Goal: Register for event/course

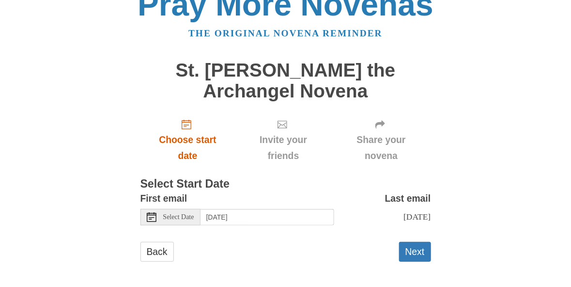
scroll to position [23, 0]
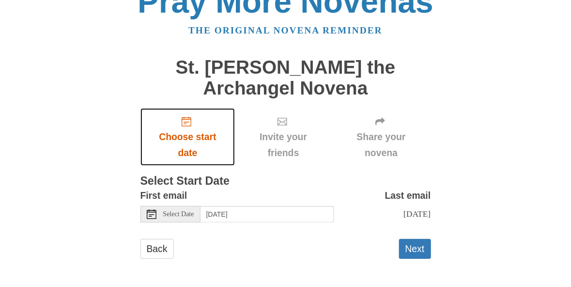
click at [188, 135] on span "Choose start date" at bounding box center [188, 145] width 76 height 32
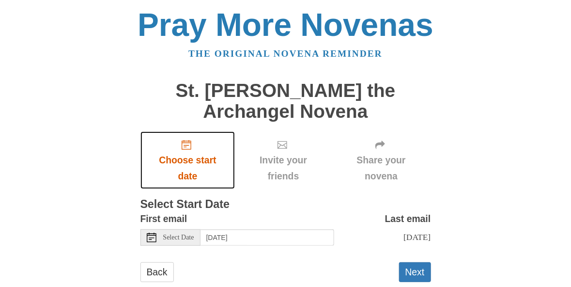
click at [187, 158] on span "Choose start date" at bounding box center [188, 168] width 76 height 32
click at [186, 173] on span "Choose start date" at bounding box center [188, 168] width 76 height 32
click at [182, 160] on span "Choose start date" at bounding box center [188, 168] width 76 height 32
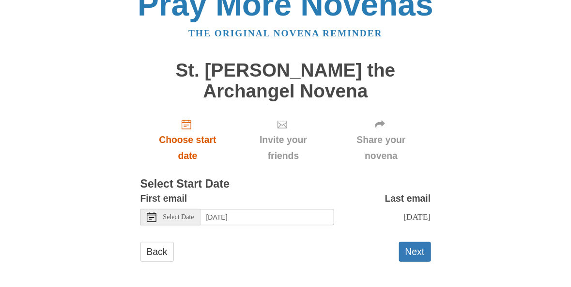
scroll to position [23, 0]
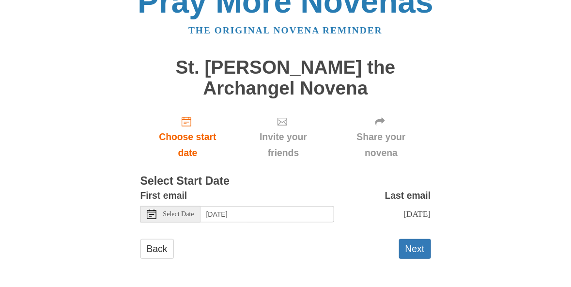
click at [148, 213] on icon at bounding box center [152, 214] width 10 height 10
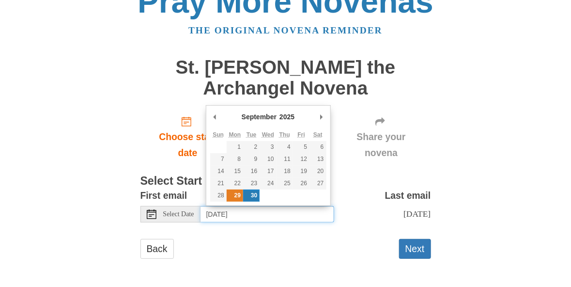
type input "Monday, September 29th"
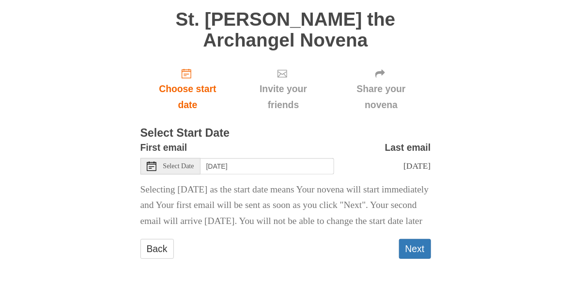
scroll to position [96, 0]
click at [412, 246] on button "Next" at bounding box center [415, 249] width 32 height 20
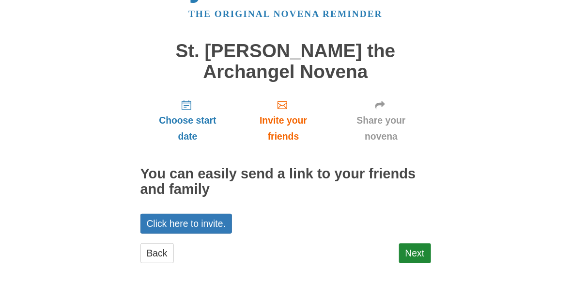
scroll to position [44, 0]
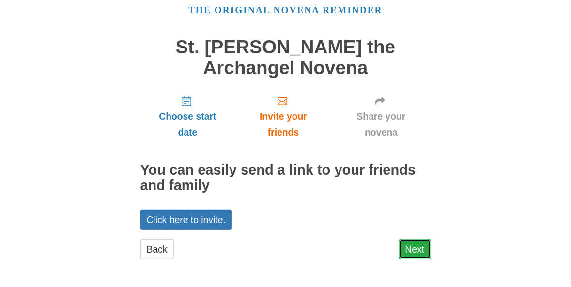
click at [413, 244] on link "Next" at bounding box center [415, 249] width 32 height 20
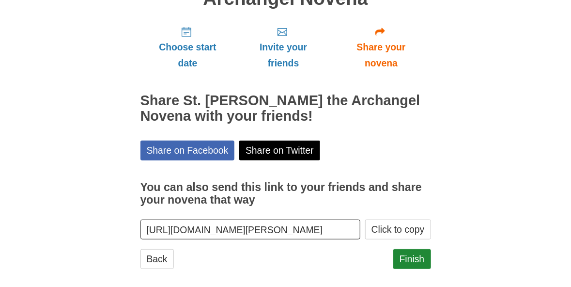
scroll to position [122, 0]
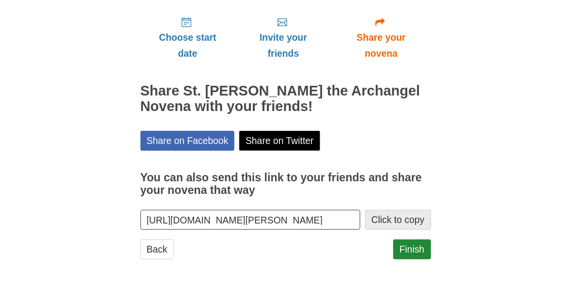
click at [389, 218] on button "Click to copy" at bounding box center [398, 220] width 66 height 20
click at [412, 245] on link "Finish" at bounding box center [412, 249] width 38 height 20
